Goal: Transaction & Acquisition: Download file/media

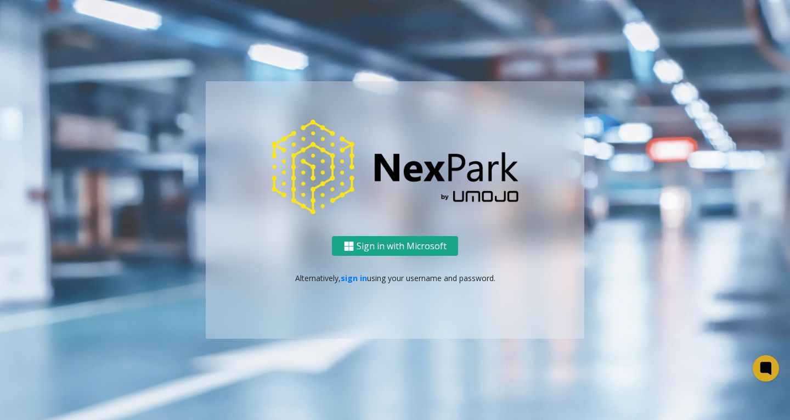
click at [410, 246] on button "Sign in with Microsoft" at bounding box center [395, 246] width 126 height 20
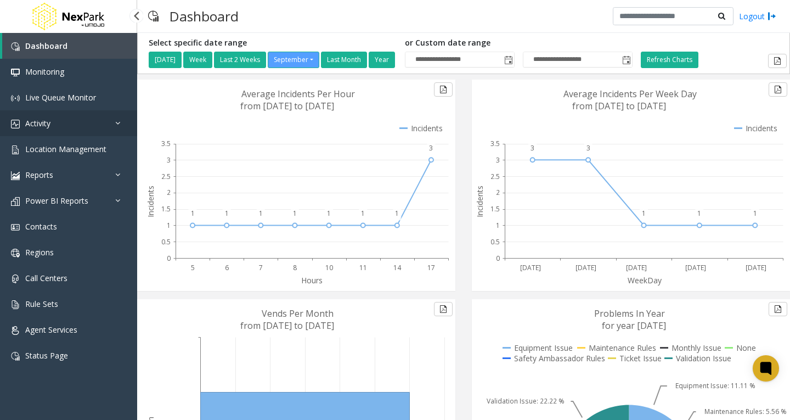
click at [89, 122] on link "Activity" at bounding box center [68, 123] width 137 height 26
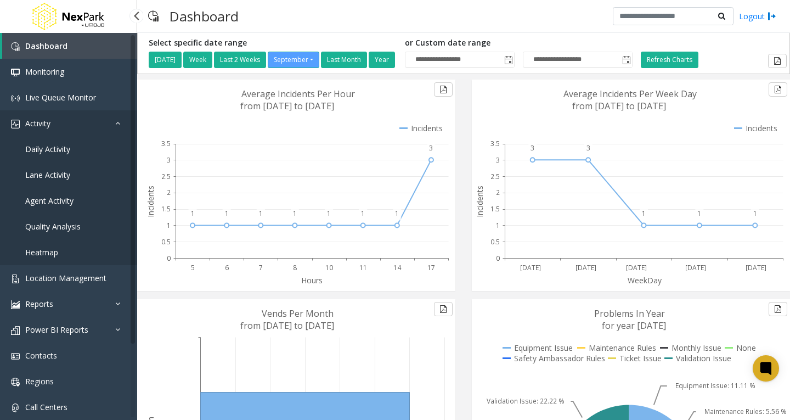
click at [90, 126] on link "Activity" at bounding box center [68, 123] width 137 height 26
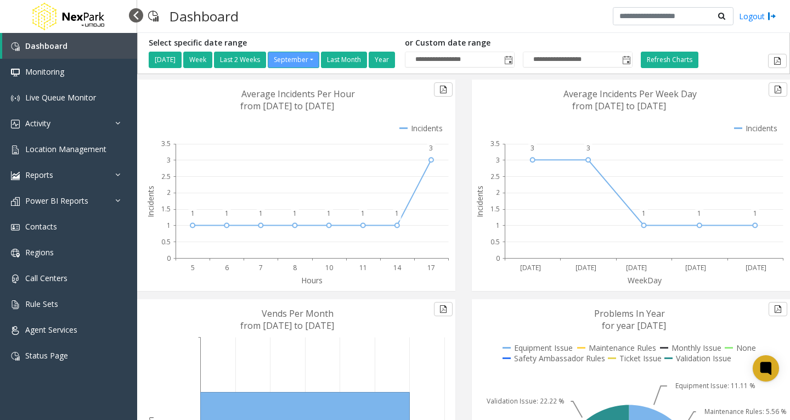
click at [136, 12] on div at bounding box center [136, 15] width 14 height 14
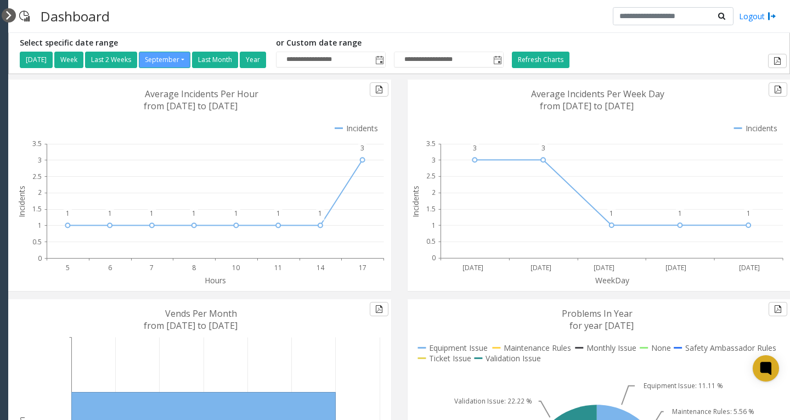
click at [9, 15] on div at bounding box center [9, 15] width 14 height 14
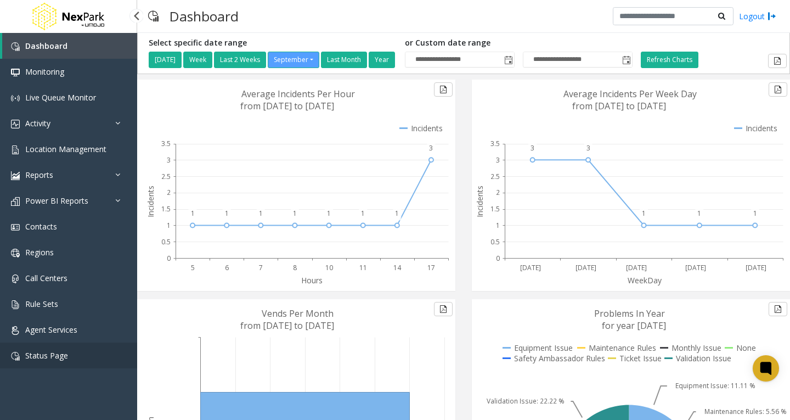
click at [63, 355] on span "Status Page" at bounding box center [46, 355] width 43 height 10
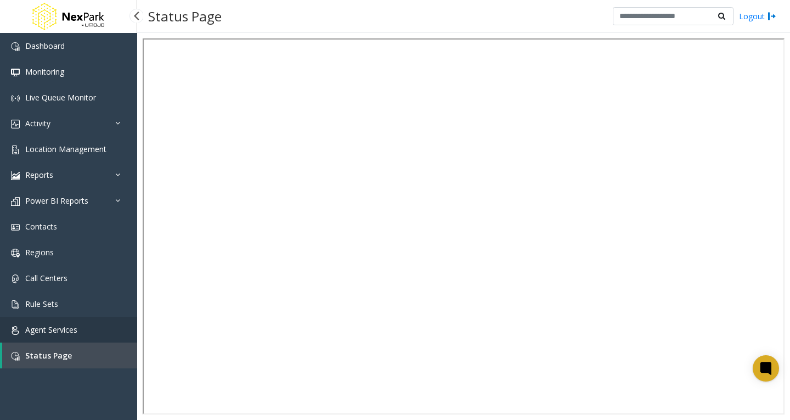
click at [73, 333] on span "Agent Services" at bounding box center [51, 329] width 52 height 10
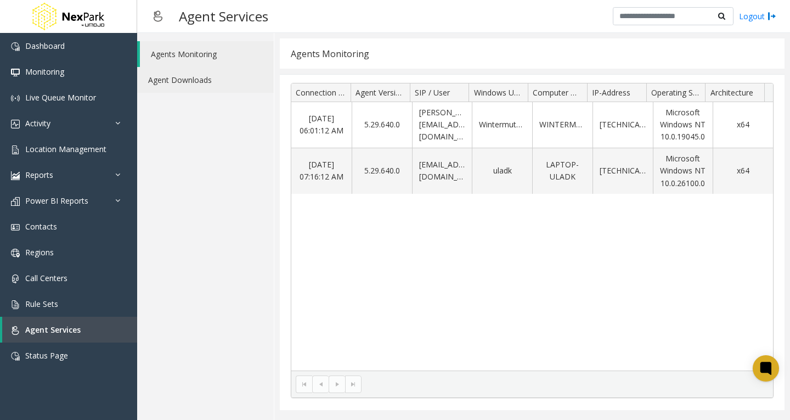
click at [174, 67] on link "Agent Downloads" at bounding box center [205, 80] width 137 height 26
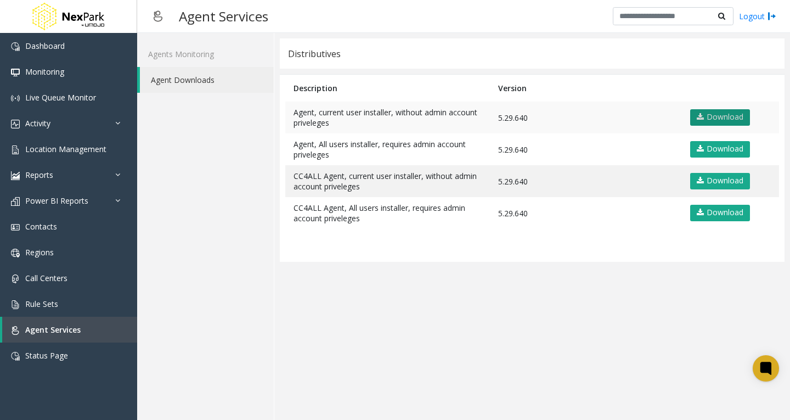
click at [728, 118] on link "Download" at bounding box center [720, 117] width 60 height 16
click at [518, 285] on app-distributives "Distributives Description Version Agent, current user installer, without admin …" at bounding box center [532, 226] width 505 height 376
click at [583, 314] on app-distributives "Distributives Description Version Agent, current user installer, without admin …" at bounding box center [532, 226] width 505 height 376
